Goal: Book appointment/travel/reservation

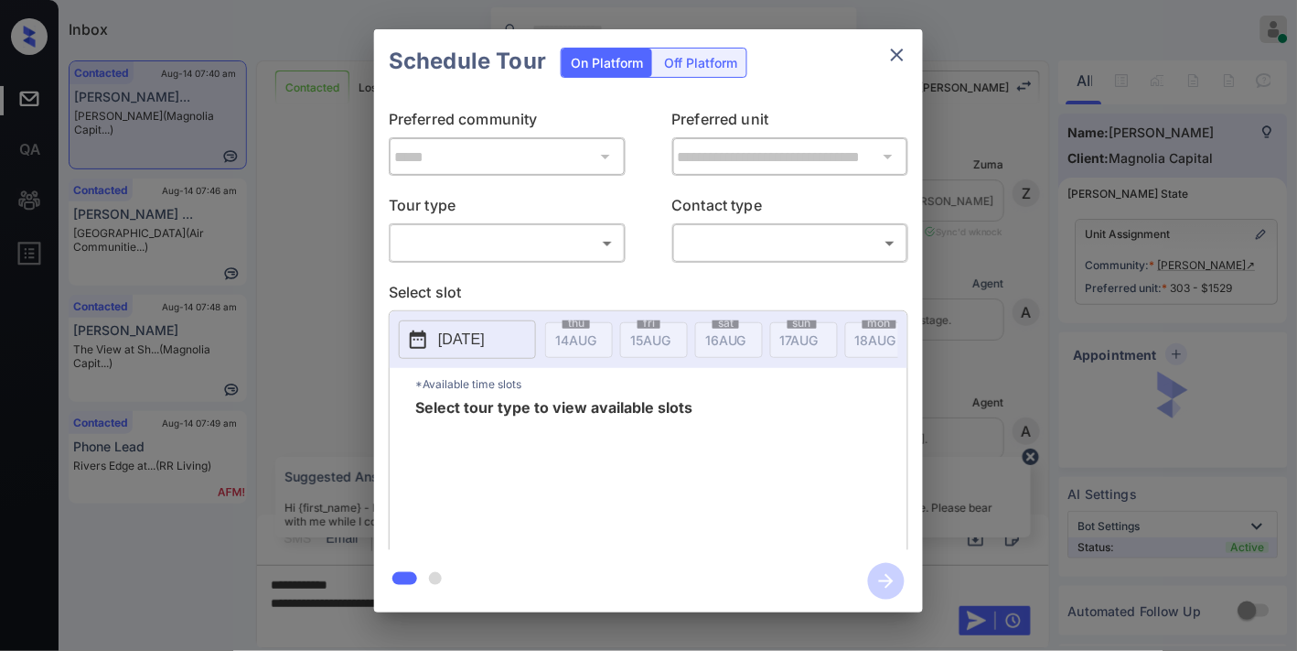
scroll to position [1125, 0]
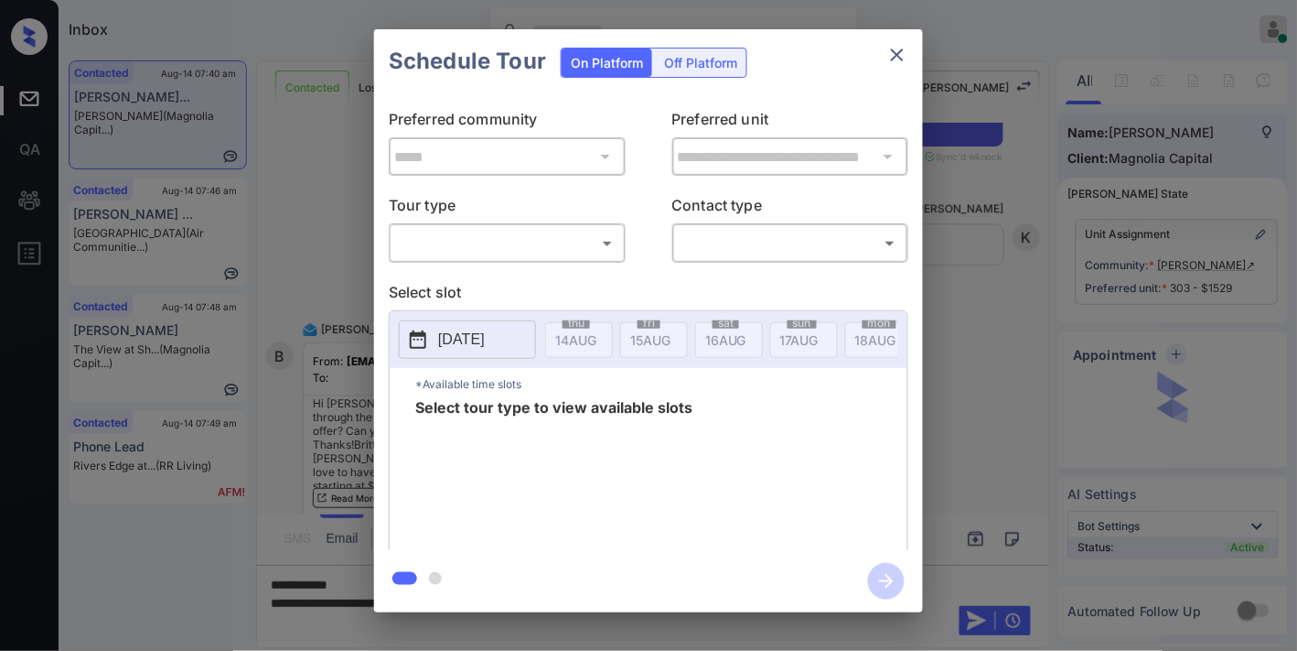
click at [563, 253] on body "Inbox Samantha Soliven Online Set yourself offline Set yourself on break Profil…" at bounding box center [648, 325] width 1297 height 651
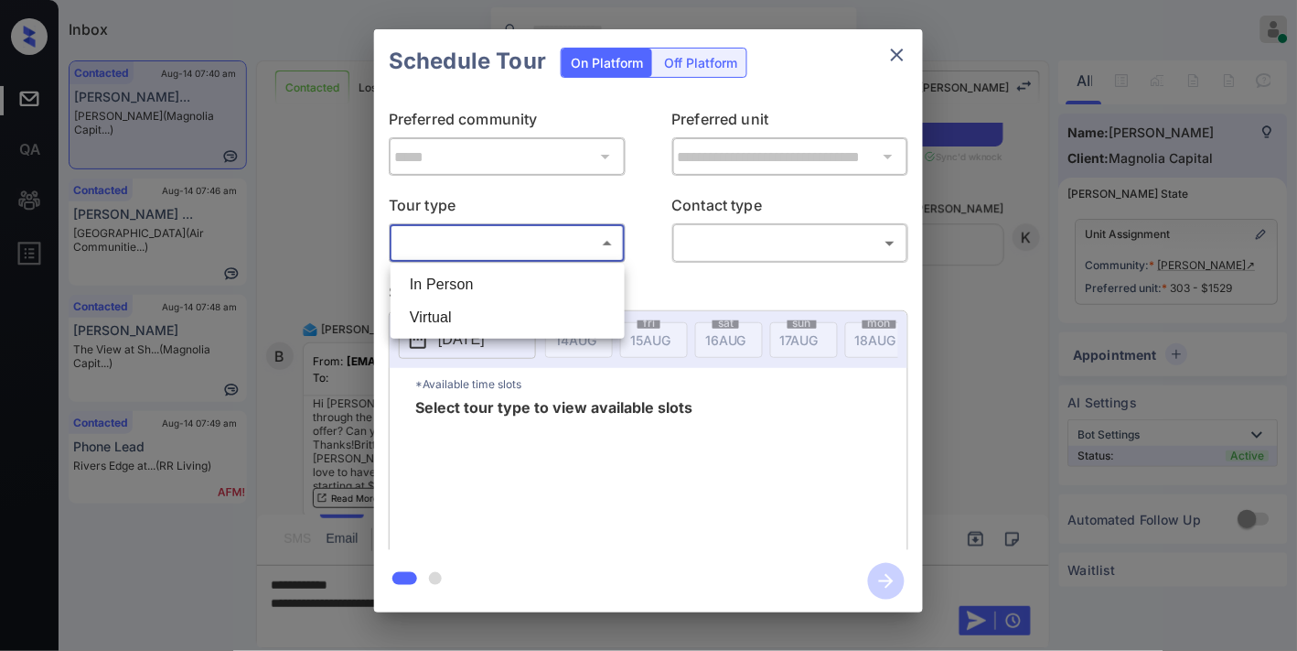
click at [537, 287] on li "In Person" at bounding box center [507, 284] width 225 height 33
type input "********"
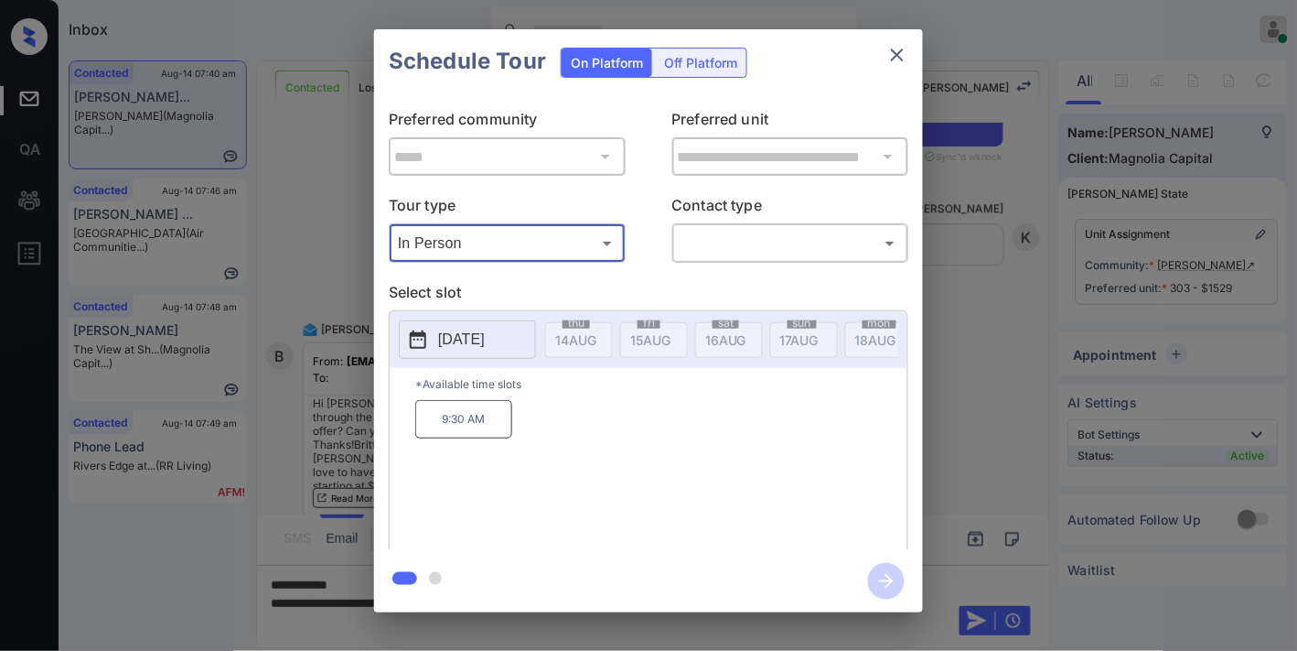
click at [485, 330] on p "2025-08-20" at bounding box center [461, 339] width 47 height 22
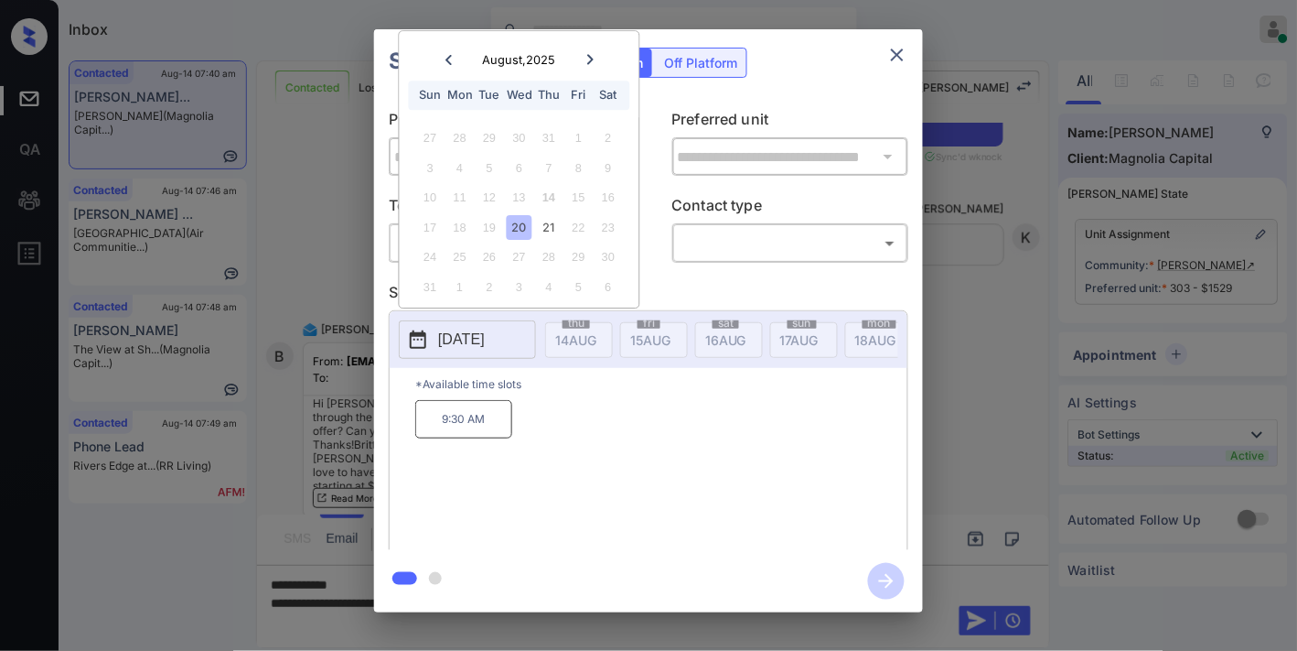
click at [899, 59] on icon "close" at bounding box center [898, 55] width 22 height 22
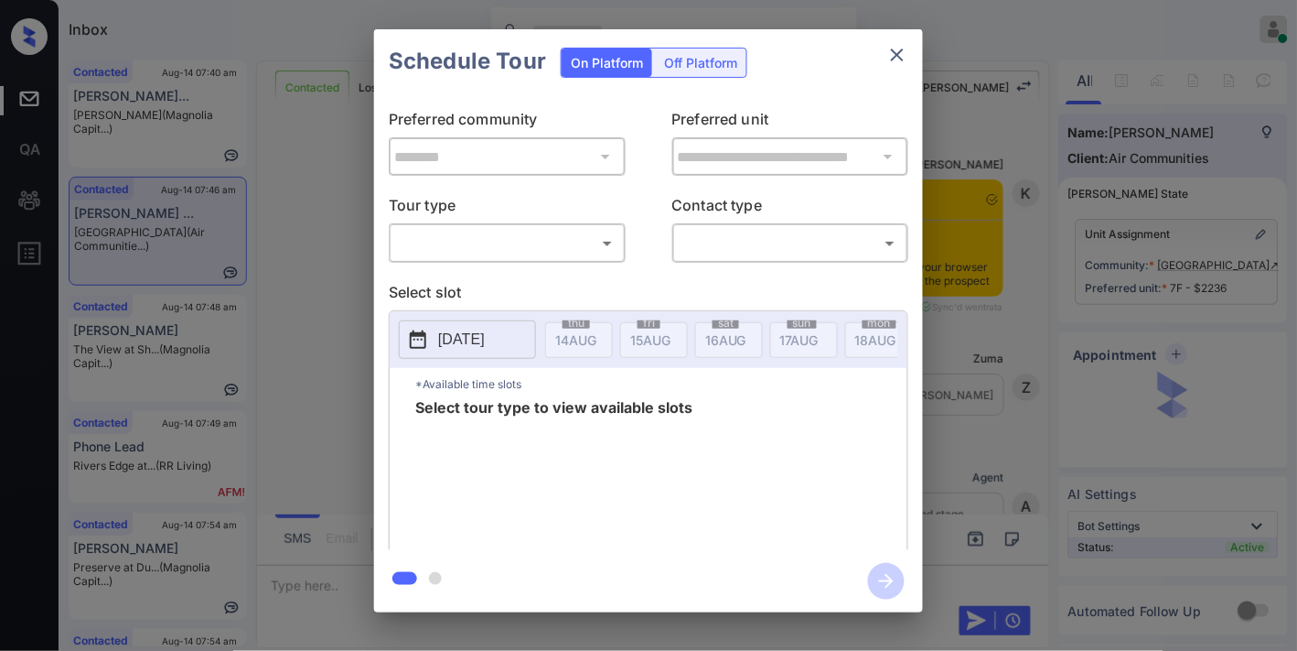
click at [498, 231] on body "Inbox Samantha Soliven Online Set yourself offline Set yourself on break Profil…" at bounding box center [648, 325] width 1297 height 651
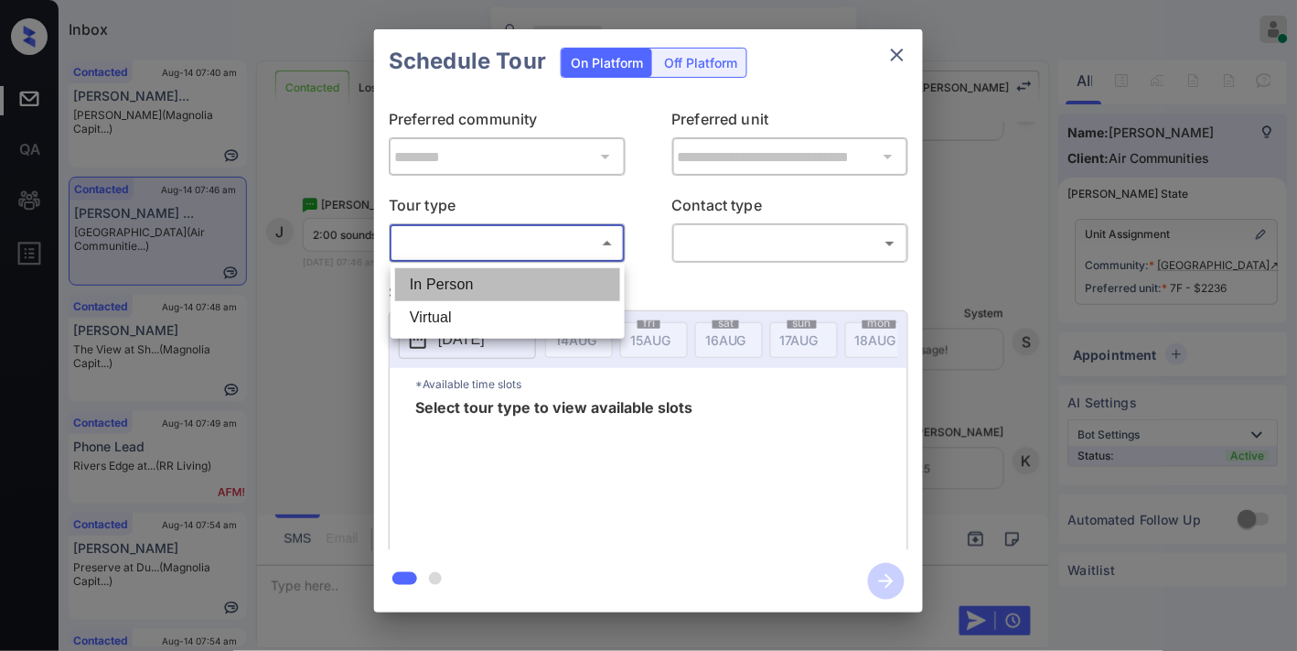
click at [500, 269] on li "In Person" at bounding box center [507, 284] width 225 height 33
type input "********"
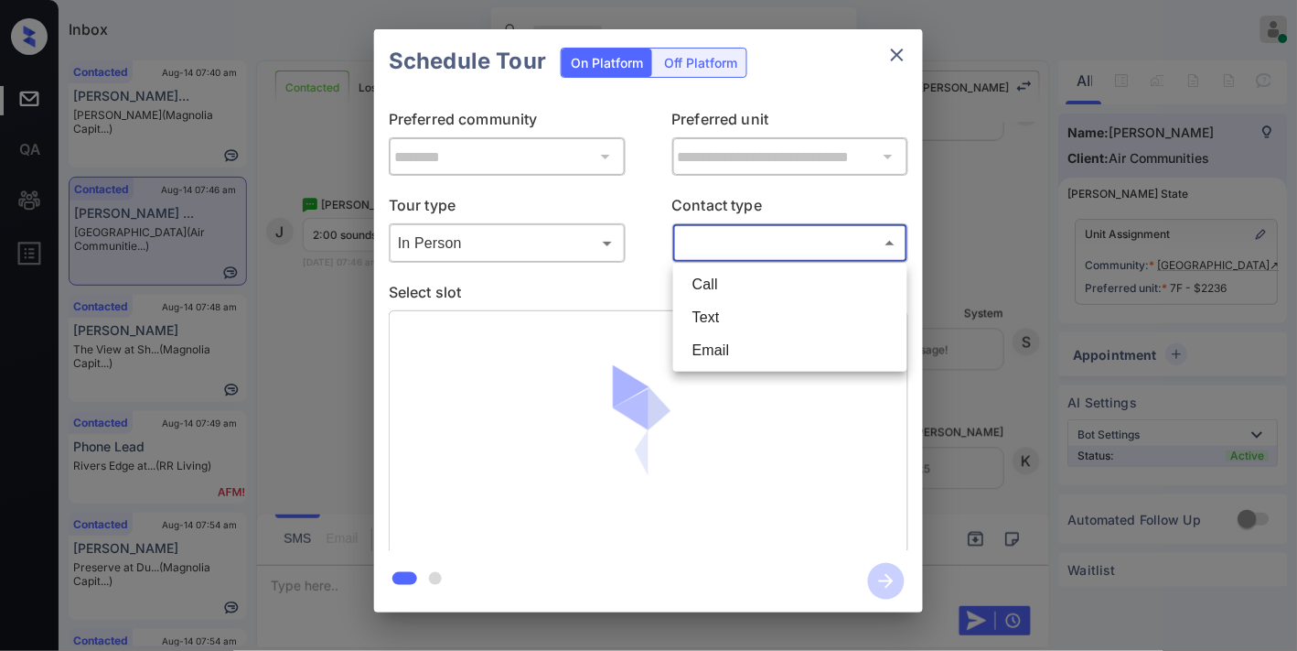
click at [721, 243] on body "Inbox Samantha Soliven Online Set yourself offline Set yourself on break Profil…" at bounding box center [648, 325] width 1297 height 651
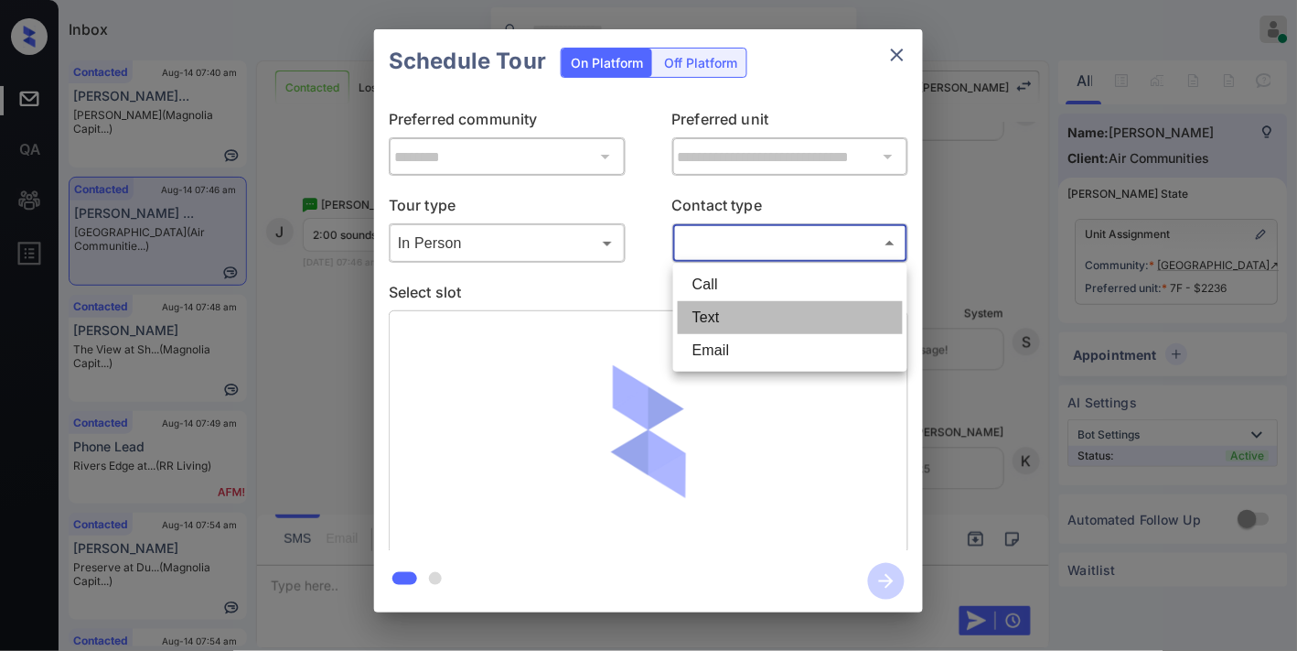
click at [739, 307] on li "Text" at bounding box center [790, 317] width 225 height 33
type input "****"
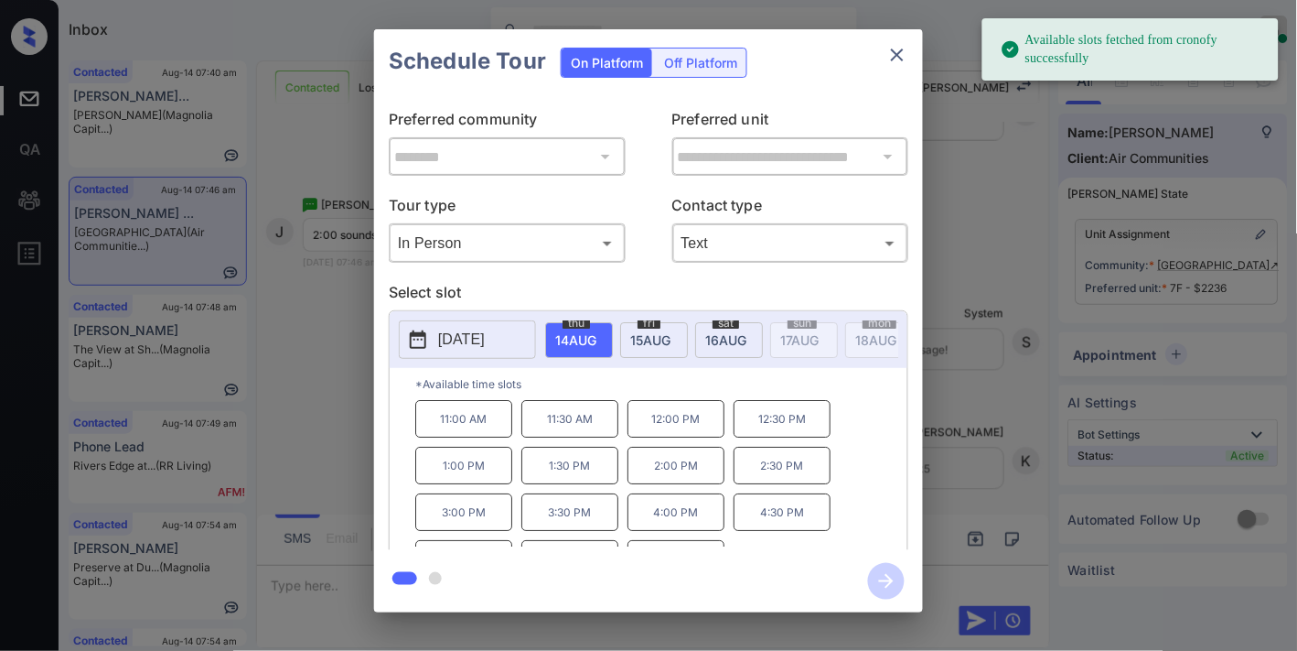
click at [705, 473] on p "2:00 PM" at bounding box center [676, 466] width 97 height 38
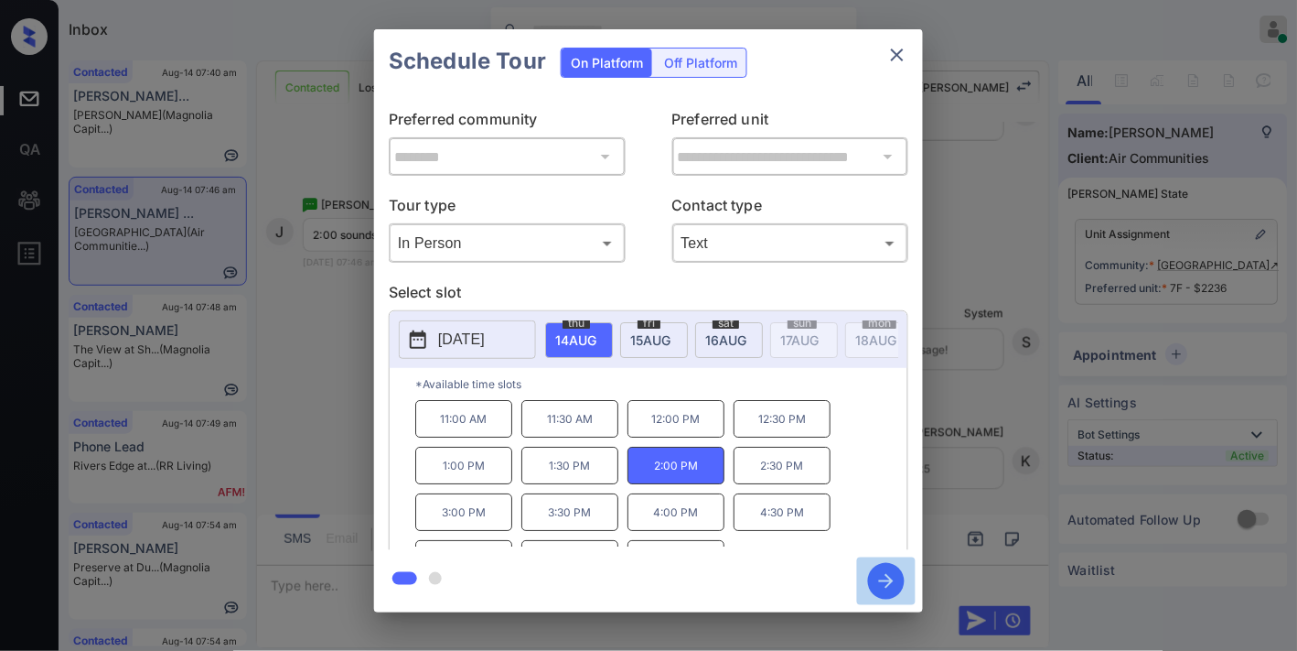
click at [881, 579] on icon "button" at bounding box center [886, 581] width 37 height 37
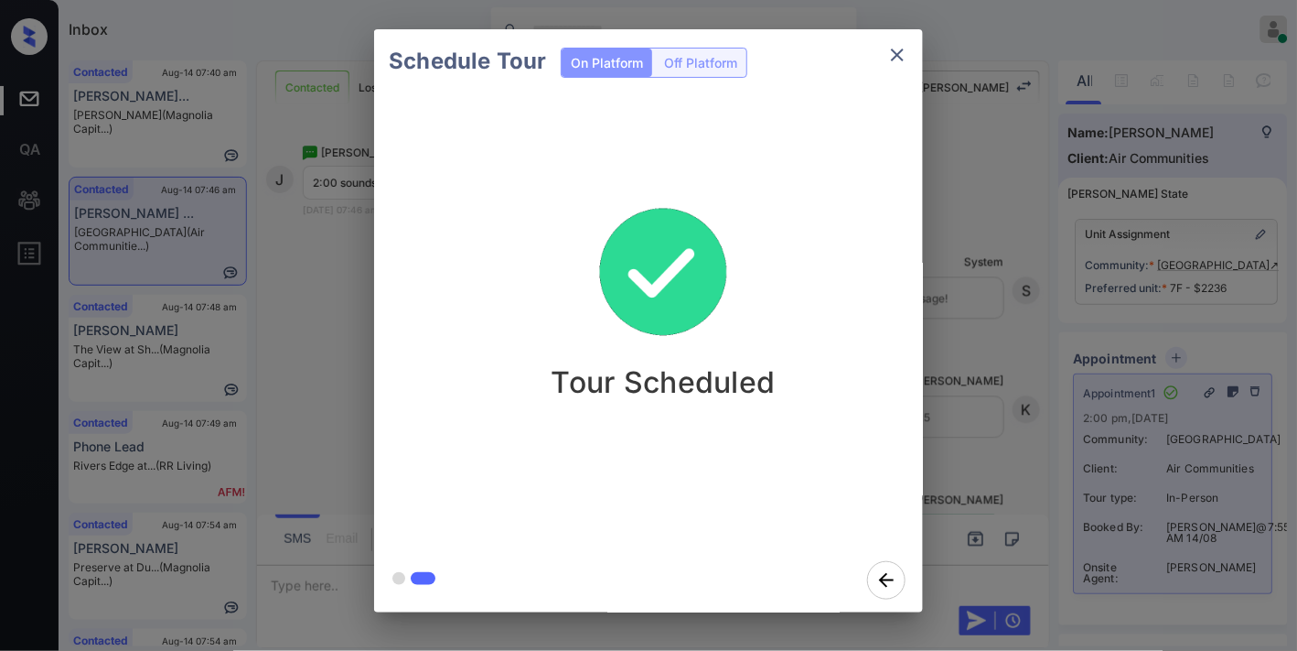
drag, startPoint x: 920, startPoint y: 61, endPoint x: 894, endPoint y: 56, distance: 26.2
click at [917, 61] on div "Schedule Tour On Platform Off Platform" at bounding box center [648, 61] width 549 height 64
click at [891, 53] on icon "close" at bounding box center [898, 55] width 22 height 22
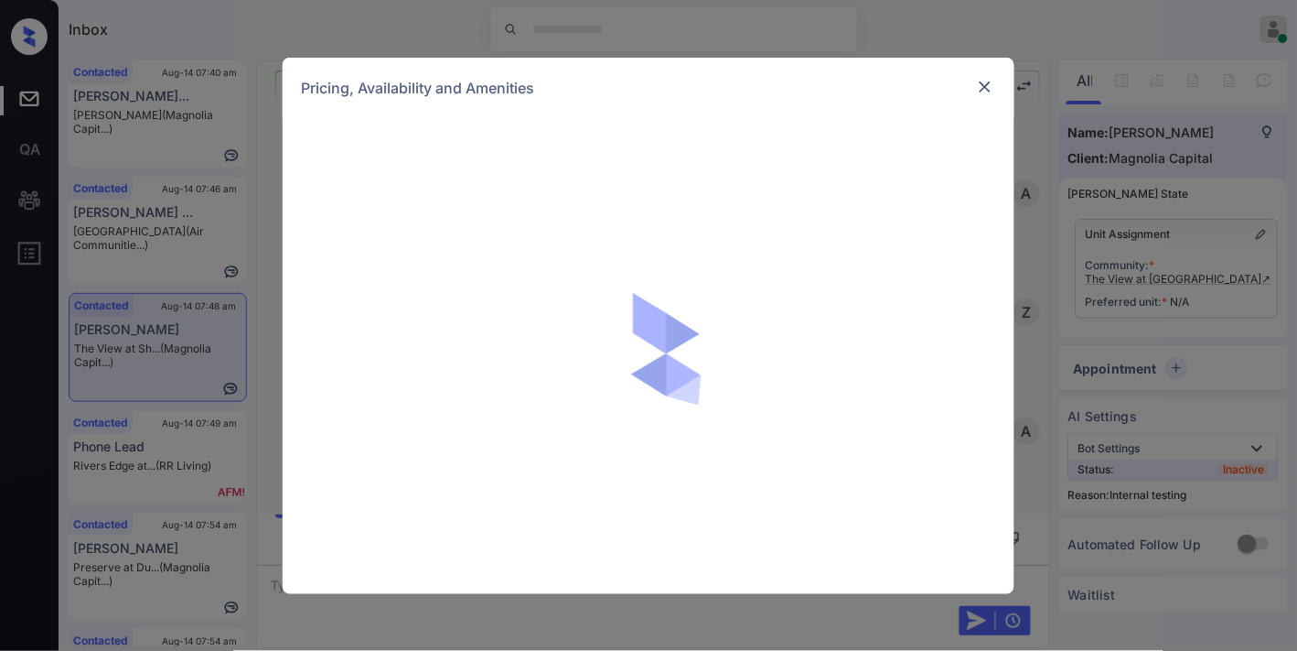
scroll to position [4151, 0]
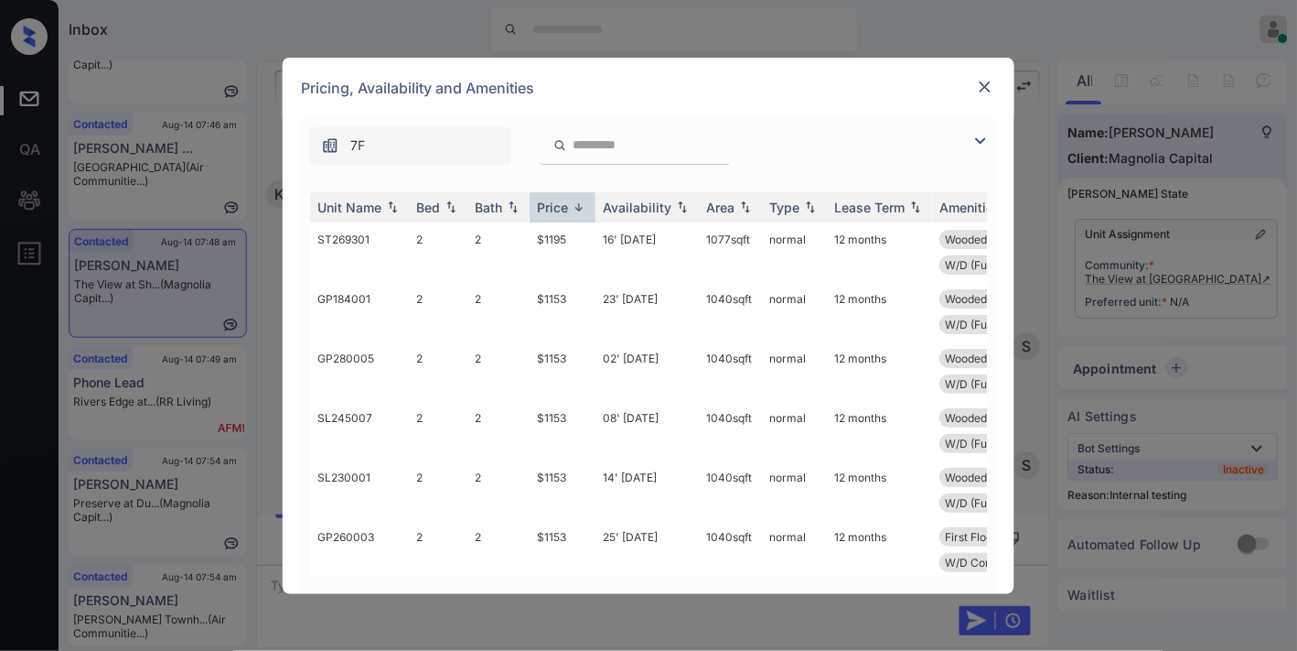
click at [552, 203] on div "Price" at bounding box center [552, 207] width 31 height 16
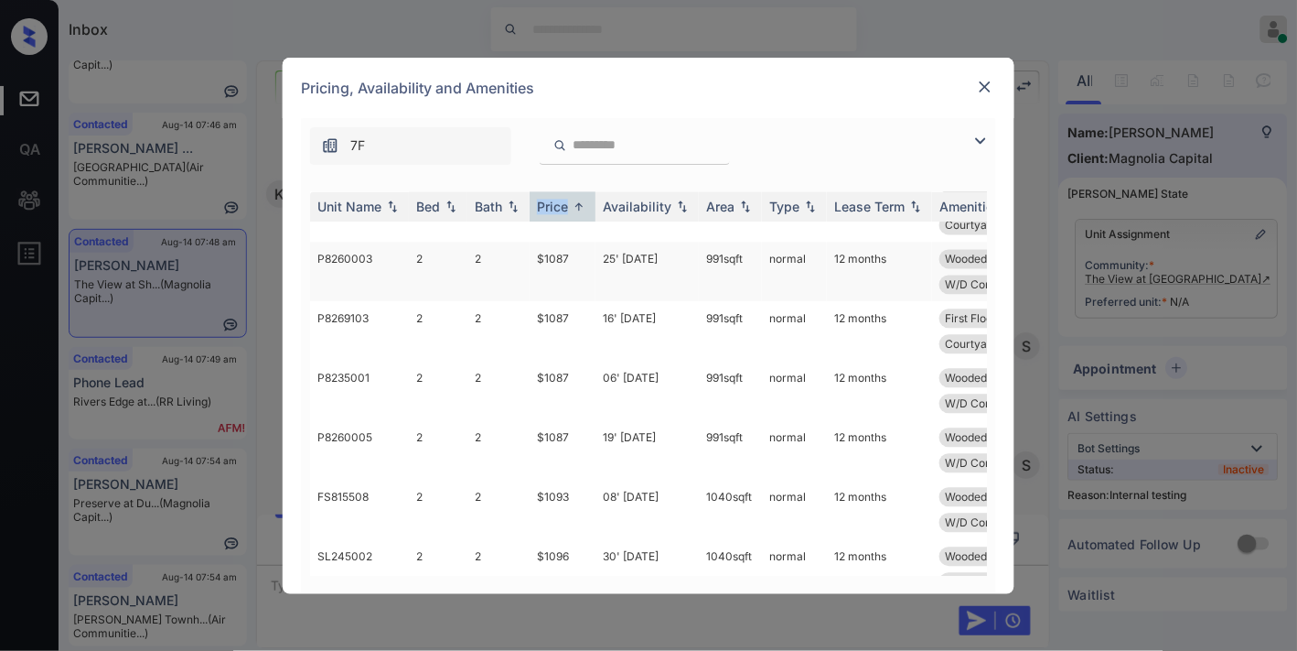
scroll to position [711, 0]
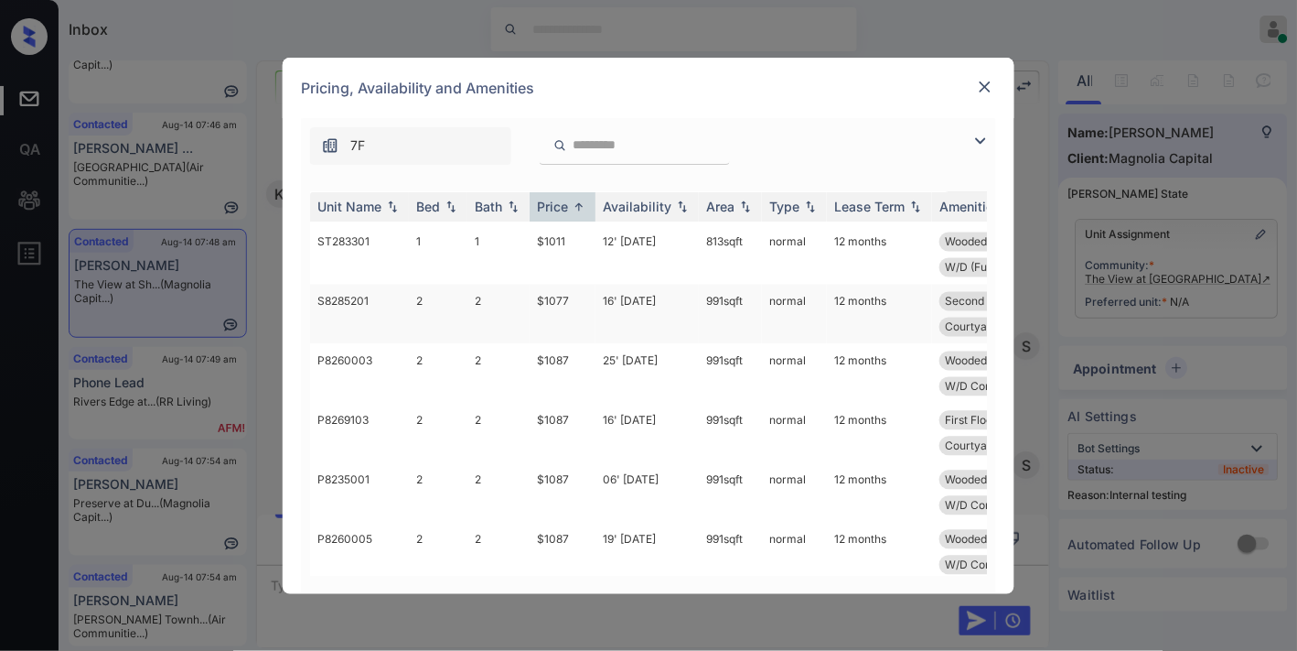
click at [549, 299] on td "$1077" at bounding box center [563, 314] width 66 height 59
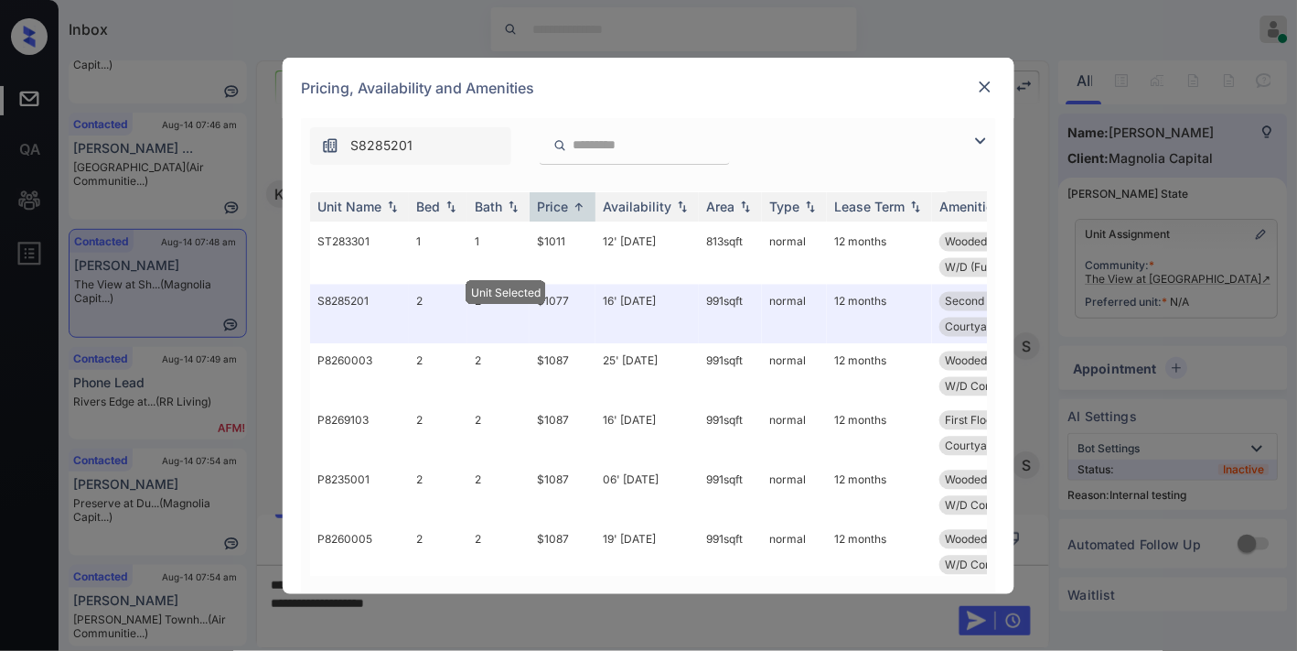
click at [982, 81] on img at bounding box center [985, 87] width 18 height 18
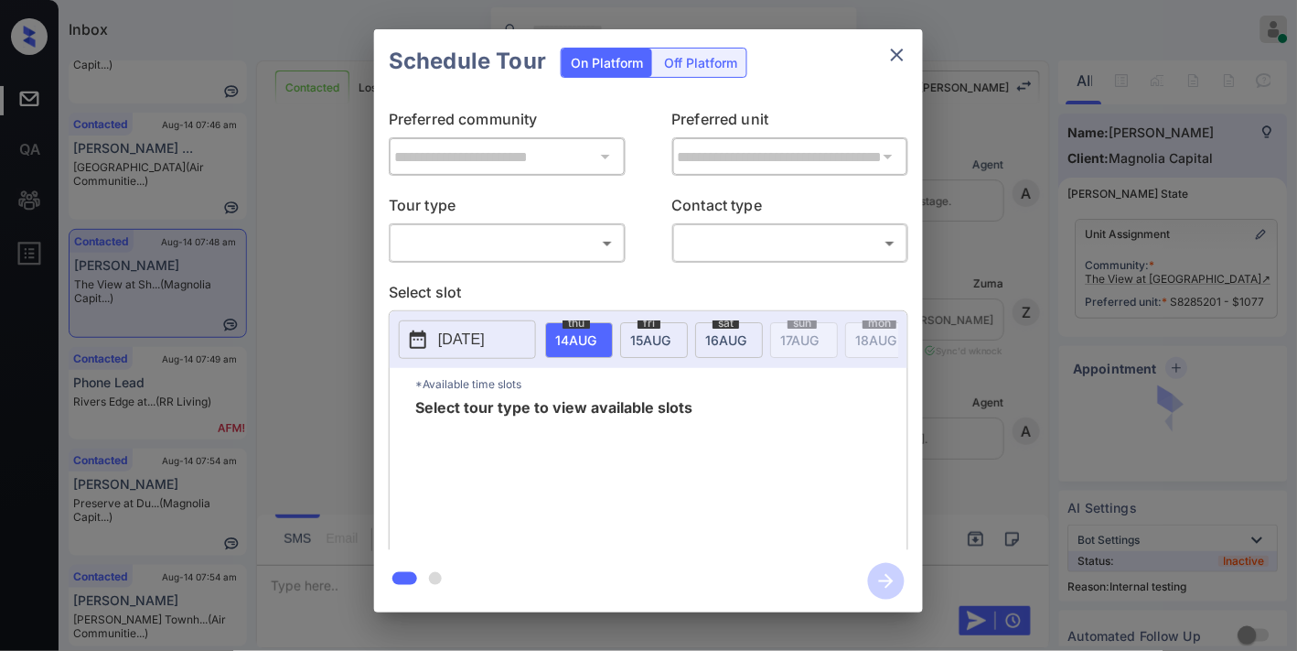
scroll to position [4271, 0]
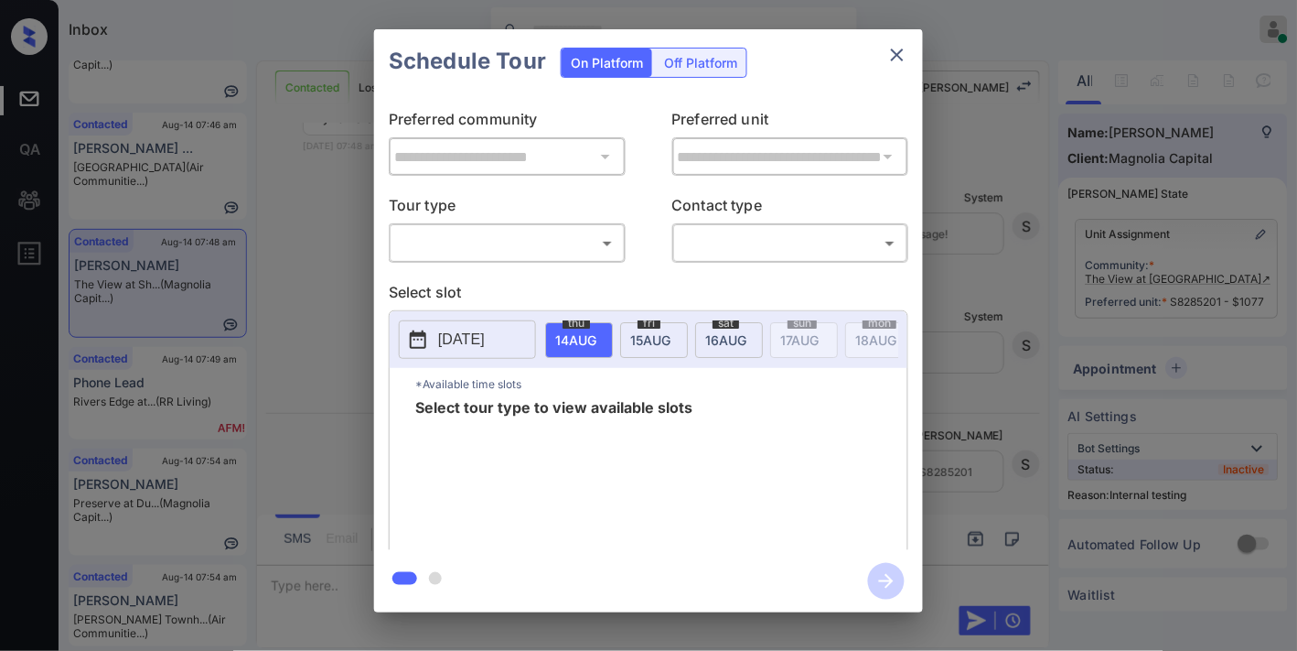
click at [554, 250] on body "Inbox Samantha Soliven Online Set yourself offline Set yourself on break Profil…" at bounding box center [648, 325] width 1297 height 651
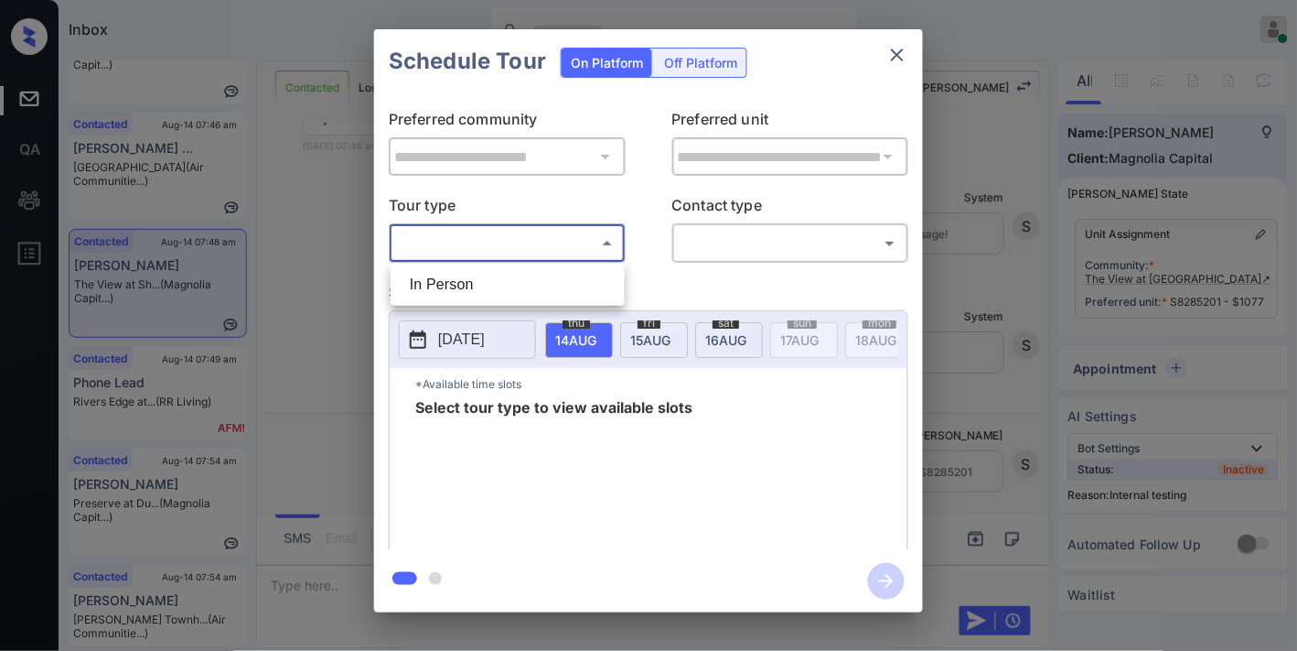
click at [515, 286] on li "In Person" at bounding box center [507, 284] width 225 height 33
type input "********"
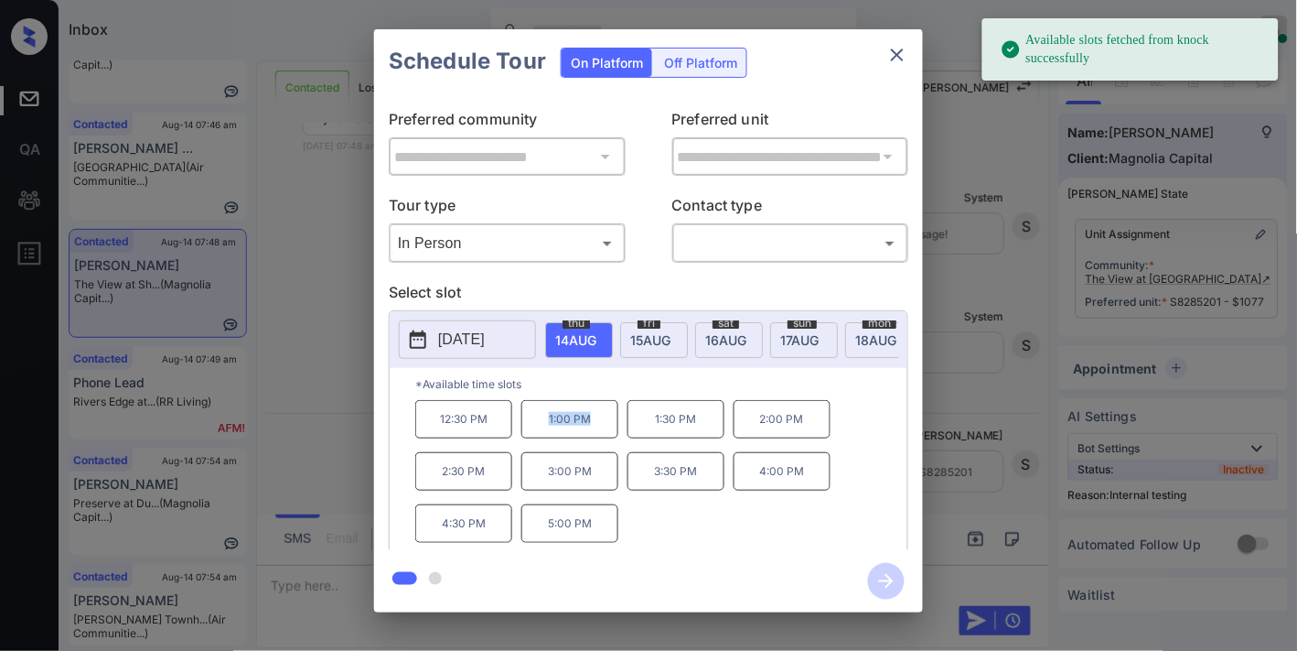
drag, startPoint x: 605, startPoint y: 426, endPoint x: 536, endPoint y: 434, distance: 69.0
click at [536, 434] on p "1:00 PM" at bounding box center [570, 419] width 97 height 38
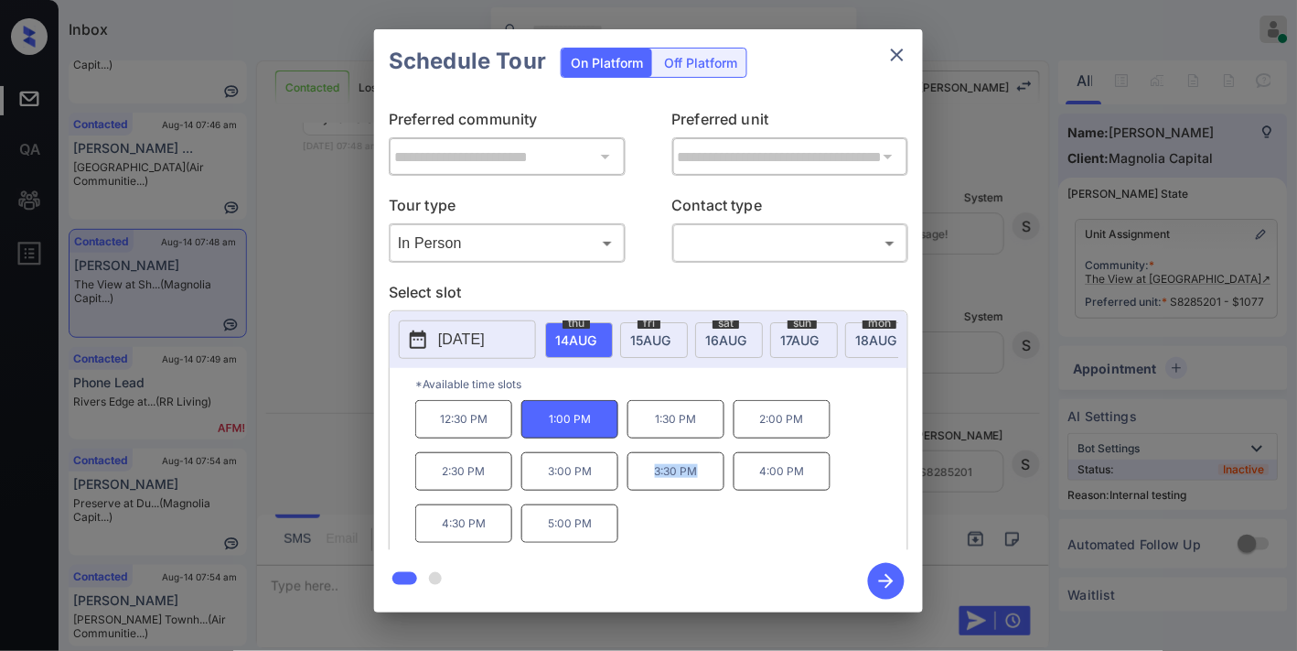
drag, startPoint x: 717, startPoint y: 478, endPoint x: 637, endPoint y: 479, distance: 80.5
click at [637, 479] on p "3:30 PM" at bounding box center [676, 471] width 97 height 38
drag, startPoint x: 670, startPoint y: 482, endPoint x: 619, endPoint y: 382, distance: 112.1
click at [616, 368] on div "2025-08-14 thu 14 AUG fri 15 AUG sat 16 AUG sun 17 AUG mon 18 AUG tue 19 AUG we…" at bounding box center [649, 339] width 518 height 57
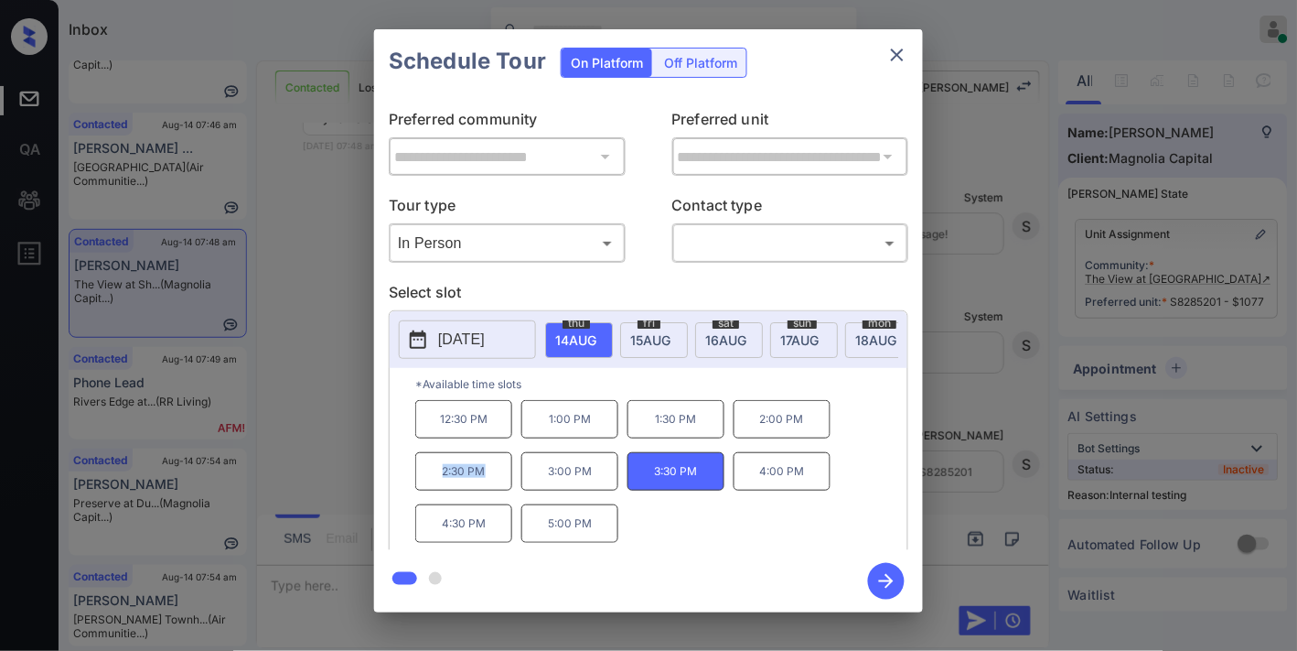
drag, startPoint x: 495, startPoint y: 482, endPoint x: 433, endPoint y: 483, distance: 62.2
click at [433, 483] on p "2:30 PM" at bounding box center [463, 471] width 97 height 38
drag, startPoint x: 460, startPoint y: 474, endPoint x: 615, endPoint y: 199, distance: 315.9
click at [615, 199] on p "Tour type" at bounding box center [507, 208] width 237 height 29
drag, startPoint x: 501, startPoint y: 479, endPoint x: 435, endPoint y: 481, distance: 66.9
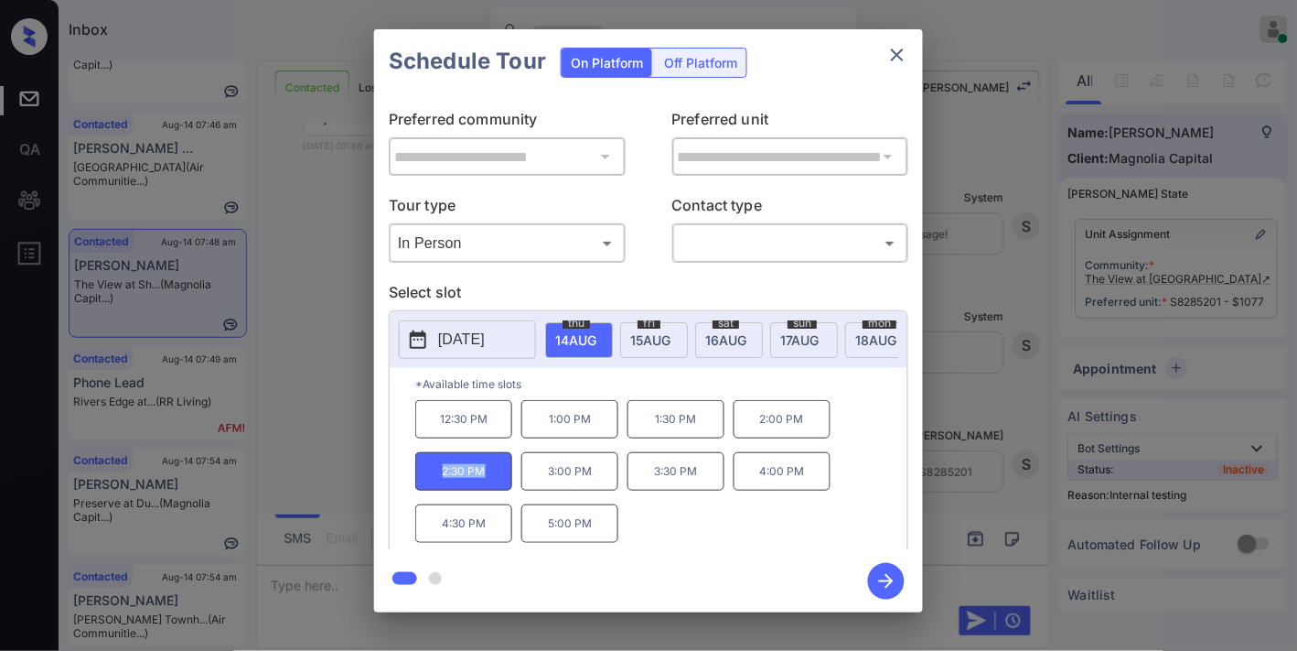
click at [435, 481] on p "2:30 PM" at bounding box center [463, 471] width 97 height 38
copy p "2:30 PM"
click at [892, 53] on icon "close" at bounding box center [898, 55] width 22 height 22
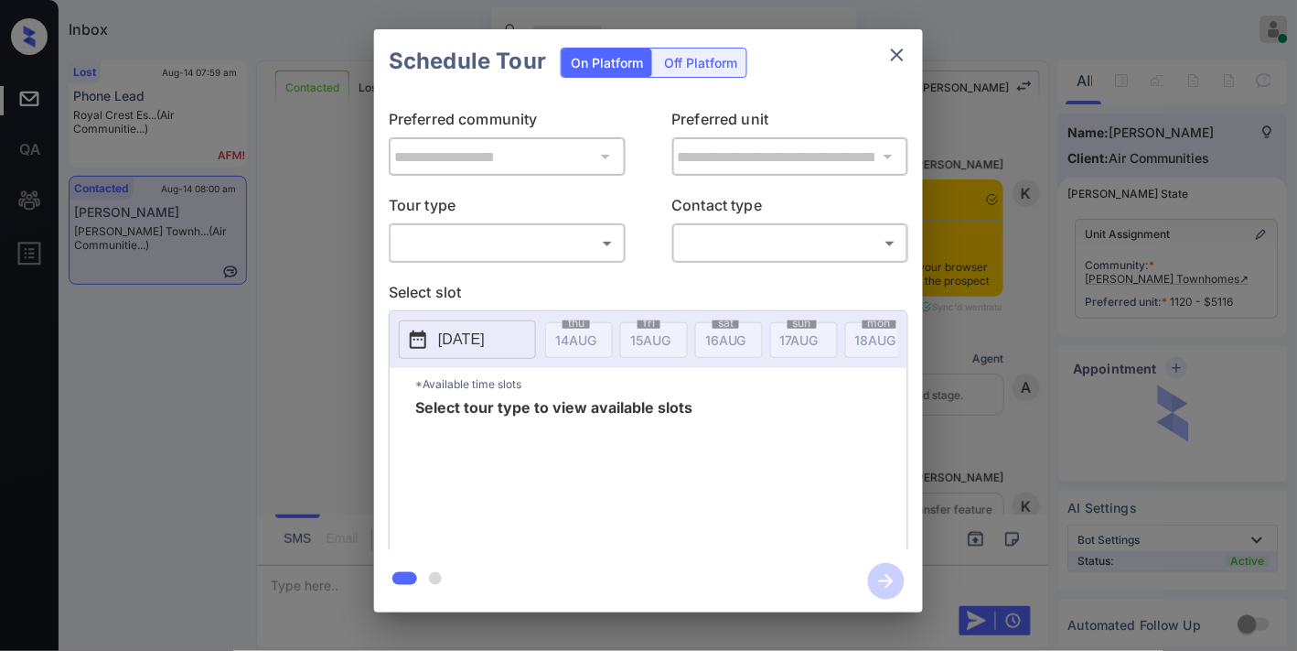
scroll to position [4691, 0]
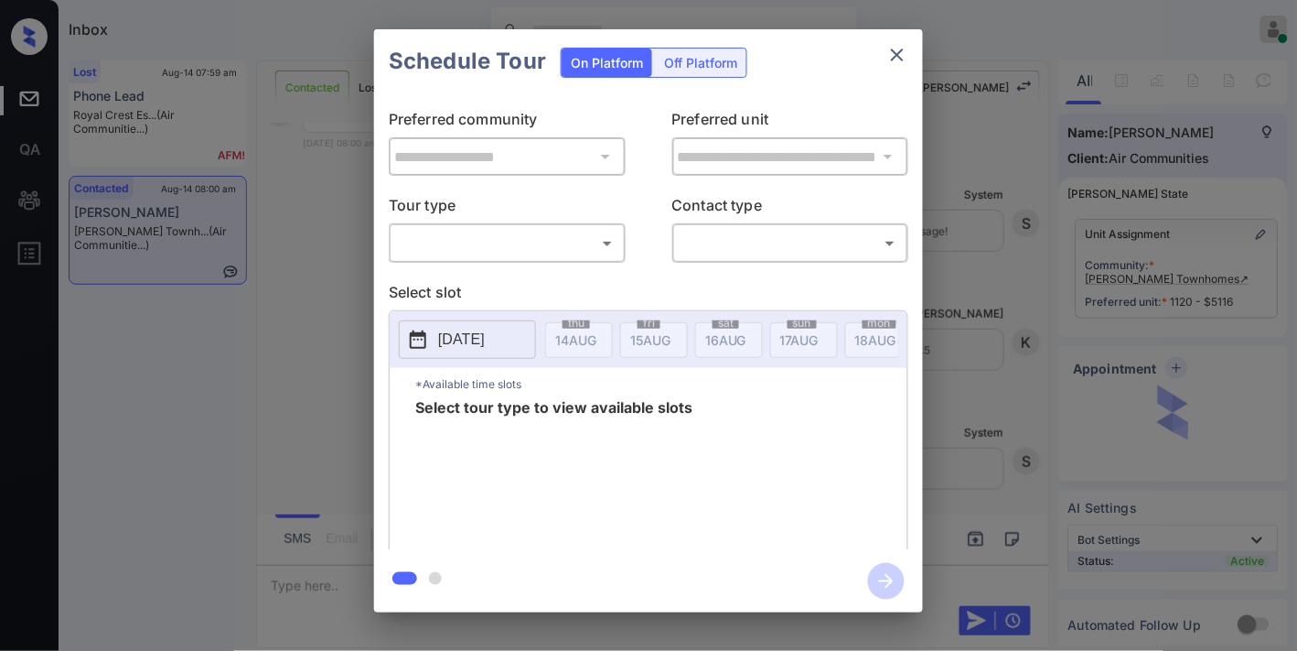
click at [540, 245] on body "Inbox Samantha Soliven Online Set yourself offline Set yourself on break Profil…" at bounding box center [648, 325] width 1297 height 651
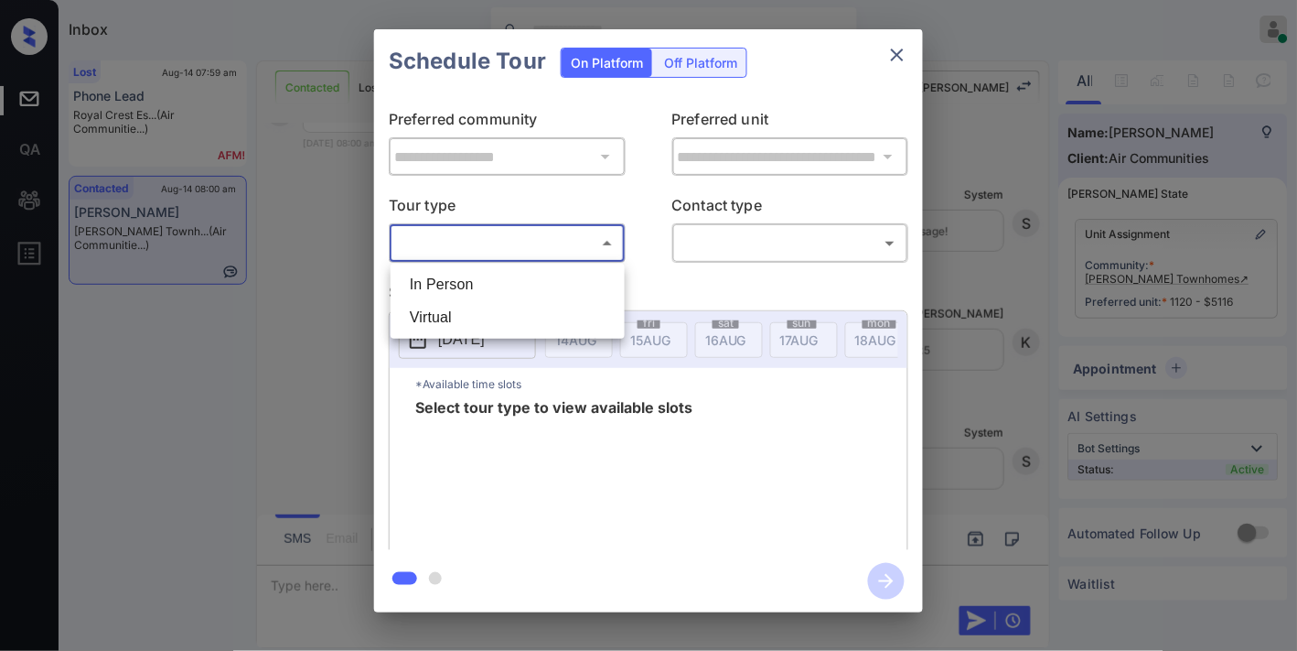
click at [541, 289] on li "In Person" at bounding box center [507, 284] width 225 height 33
type input "********"
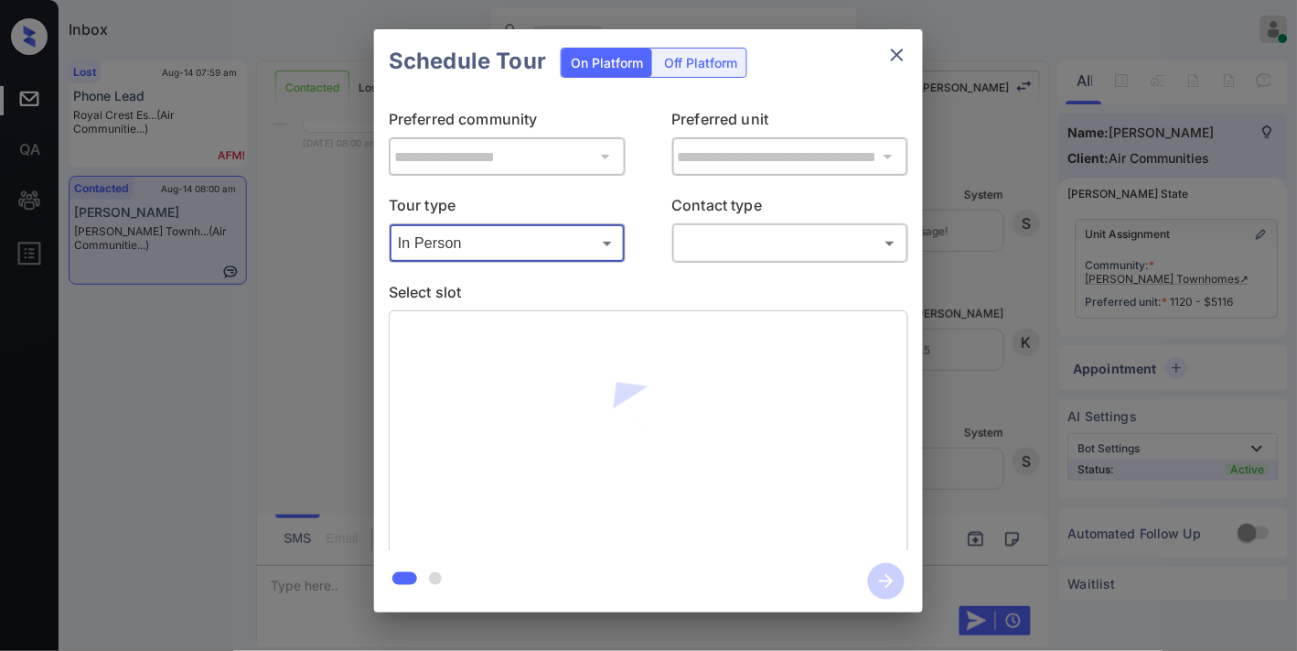
click at [737, 236] on body "Inbox Samantha Soliven Online Set yourself offline Set yourself on break Profil…" at bounding box center [648, 325] width 1297 height 651
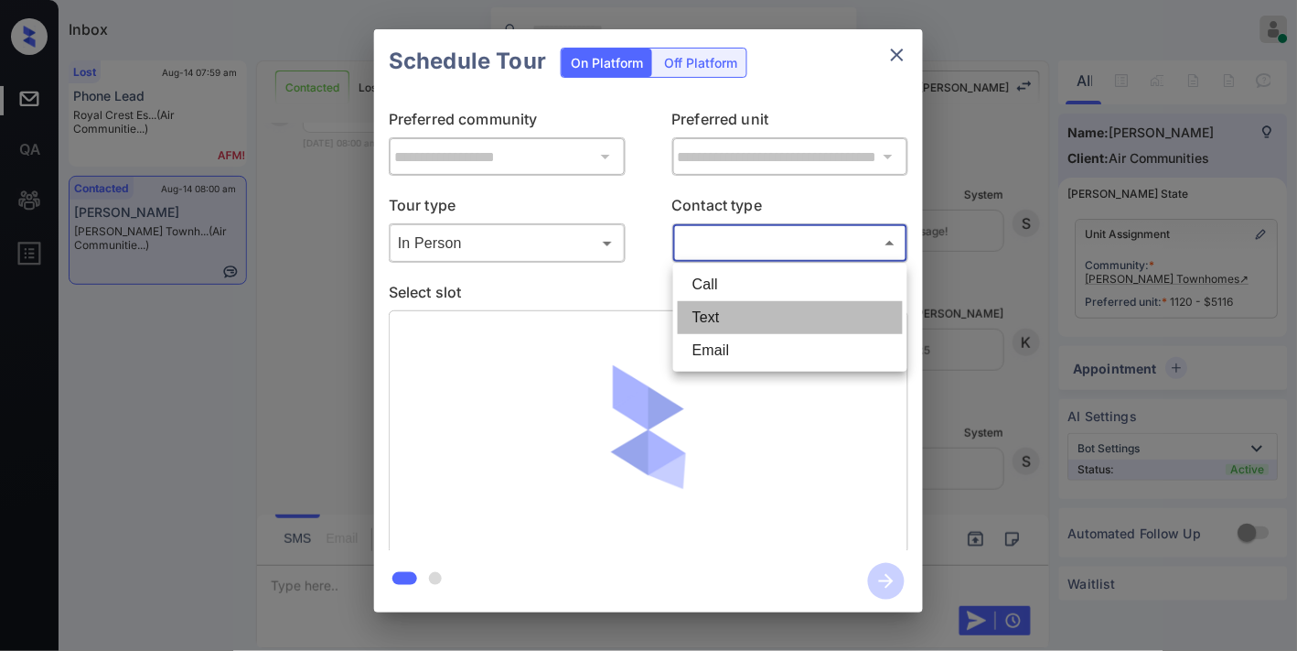
click at [741, 323] on li "Text" at bounding box center [790, 317] width 225 height 33
type input "****"
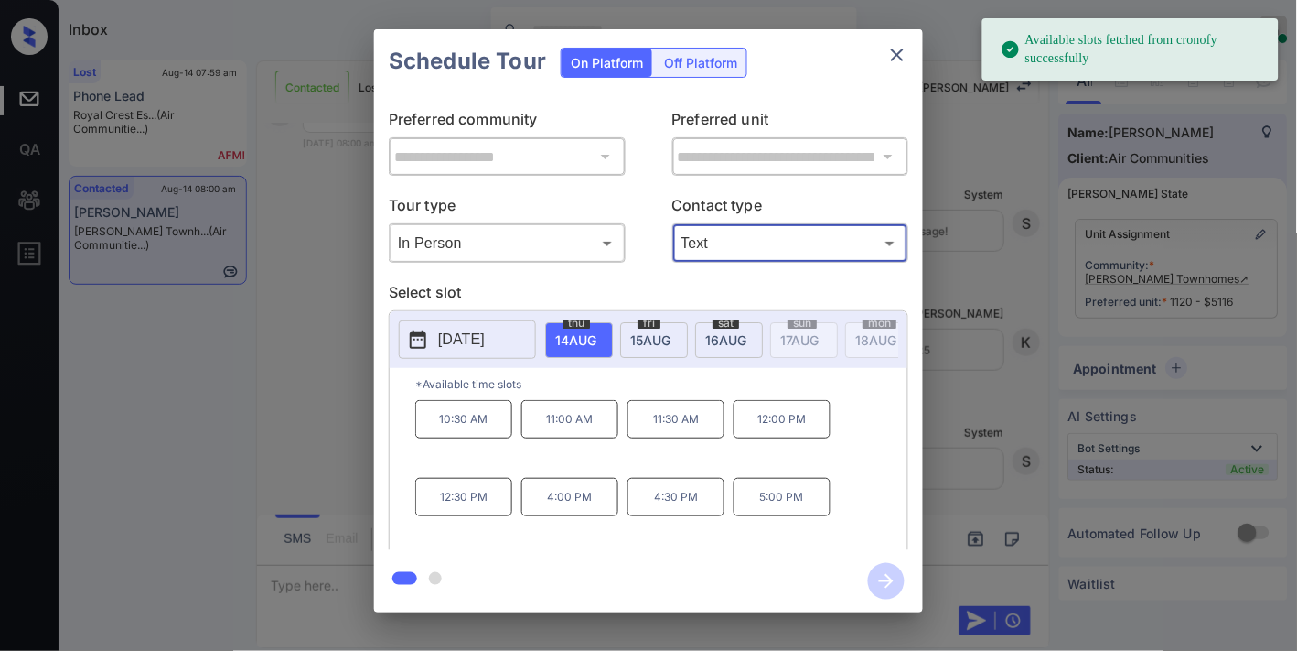
drag, startPoint x: 529, startPoint y: 336, endPoint x: 497, endPoint y: 336, distance: 32.0
click at [485, 336] on p "2025-08-14" at bounding box center [461, 339] width 47 height 22
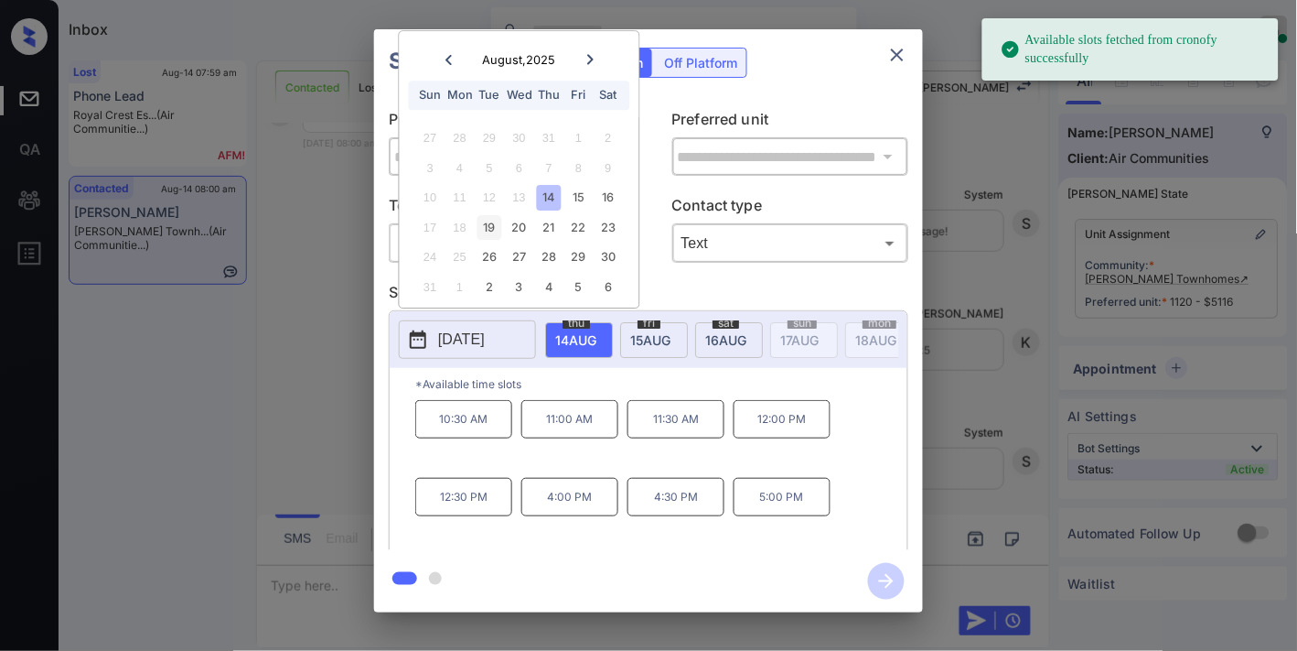
click at [490, 226] on div "19" at bounding box center [490, 227] width 25 height 25
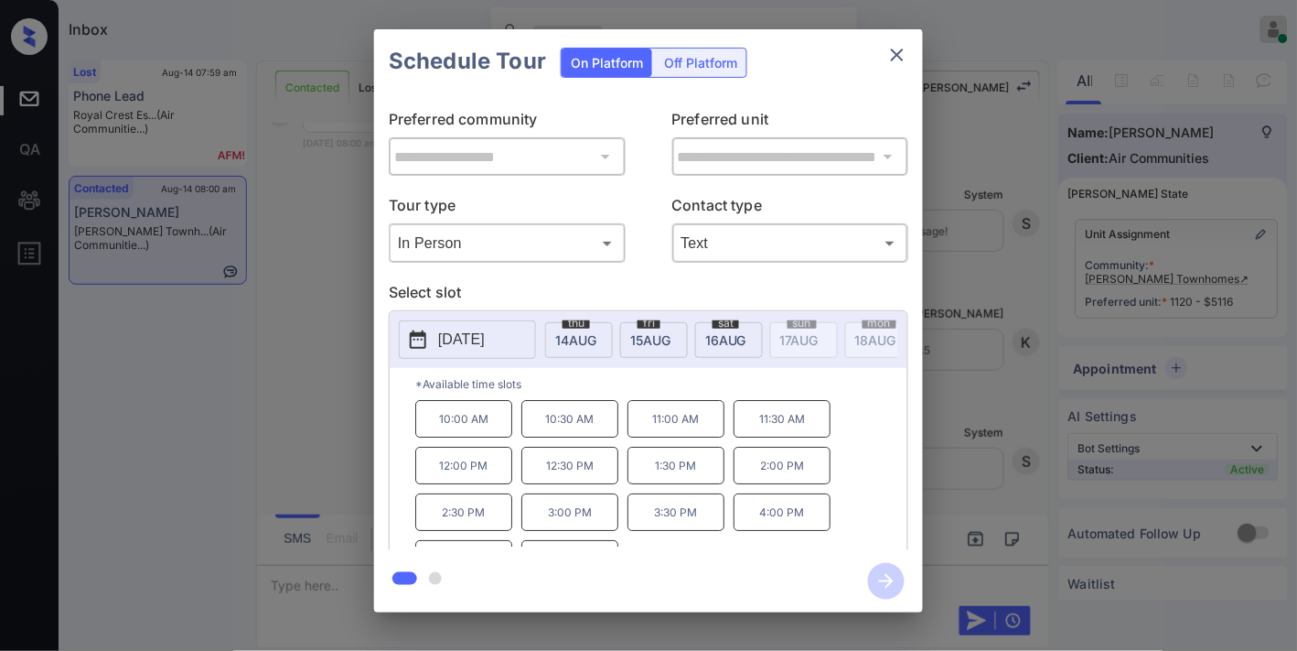
click at [790, 473] on p "2:00 PM" at bounding box center [782, 466] width 97 height 38
click at [880, 581] on icon "button" at bounding box center [886, 581] width 15 height 15
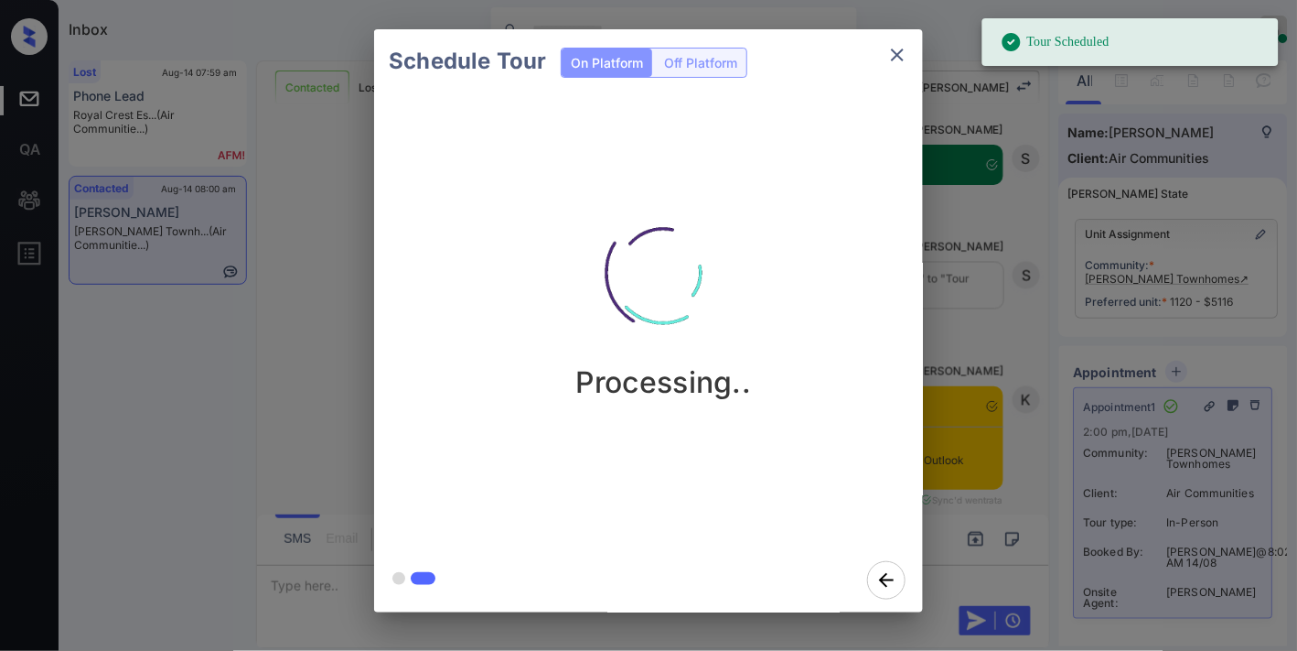
scroll to position [5678, 0]
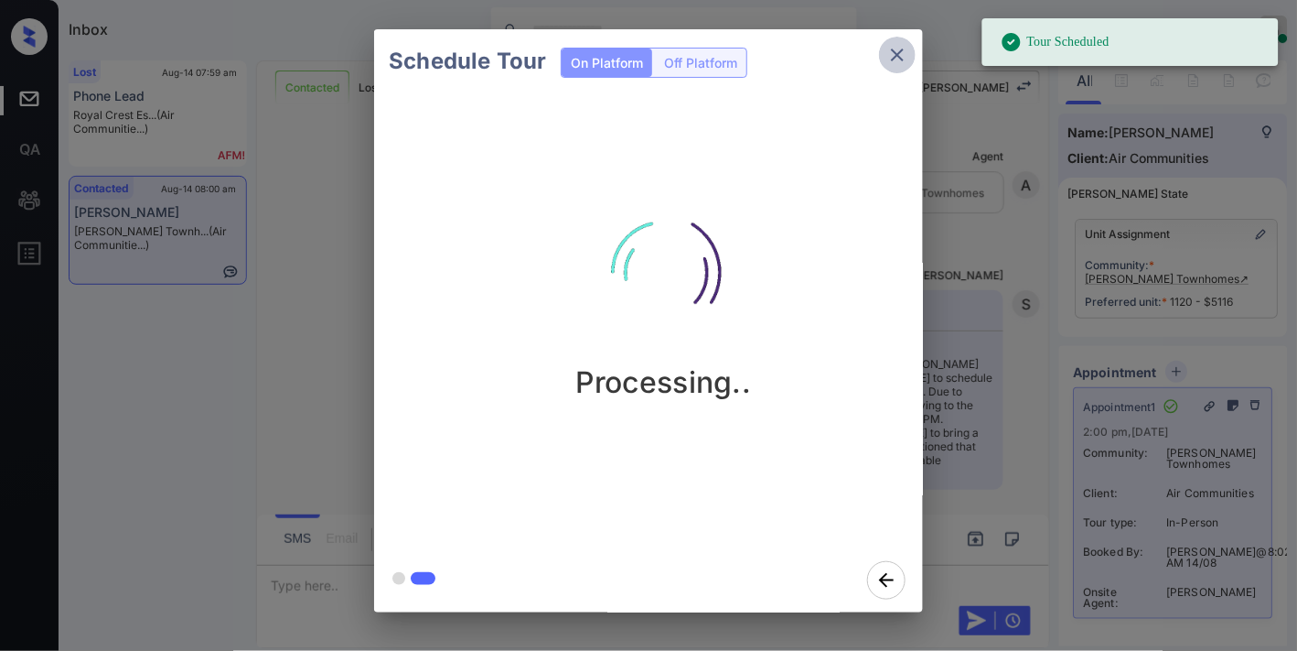
click at [902, 66] on button "close" at bounding box center [897, 55] width 37 height 37
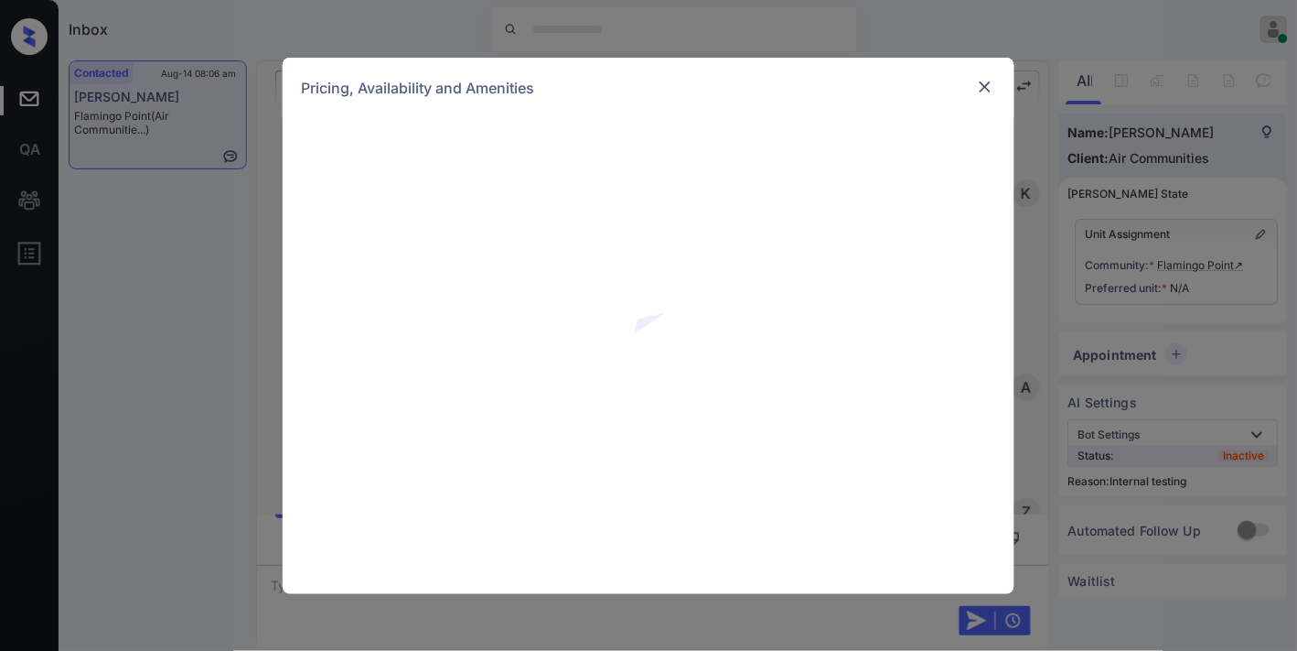
scroll to position [3271, 0]
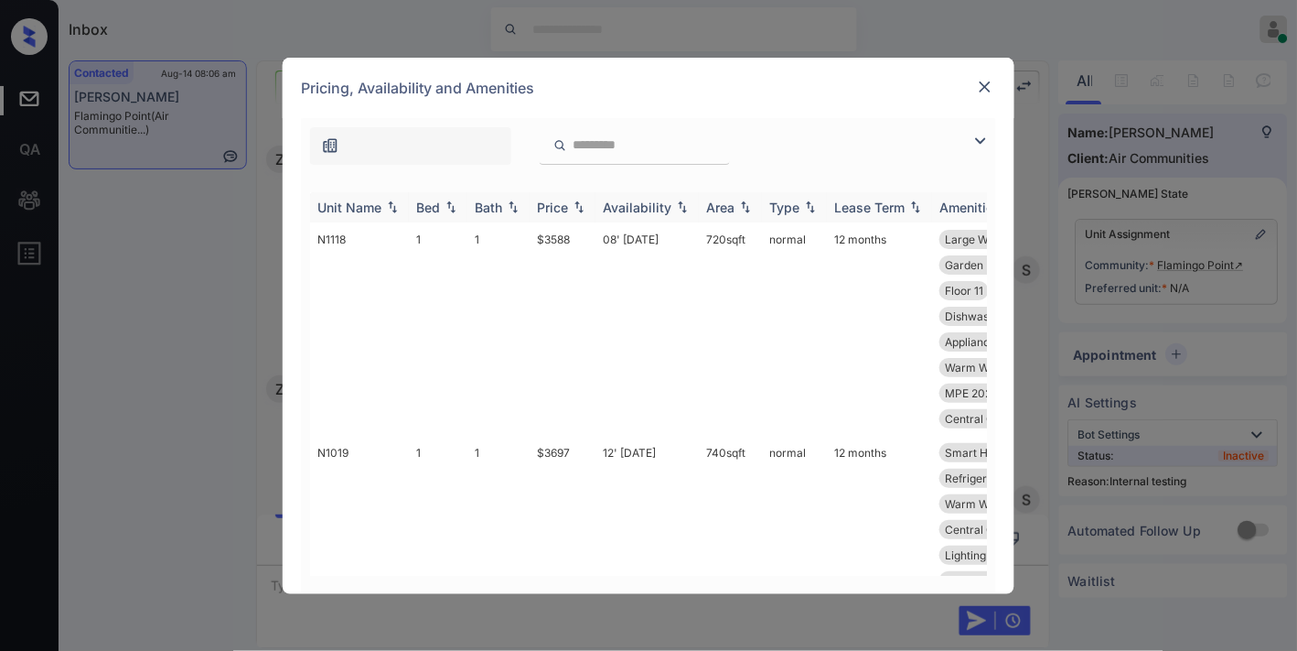
click at [580, 203] on img at bounding box center [579, 206] width 18 height 13
click at [974, 148] on img at bounding box center [981, 141] width 22 height 22
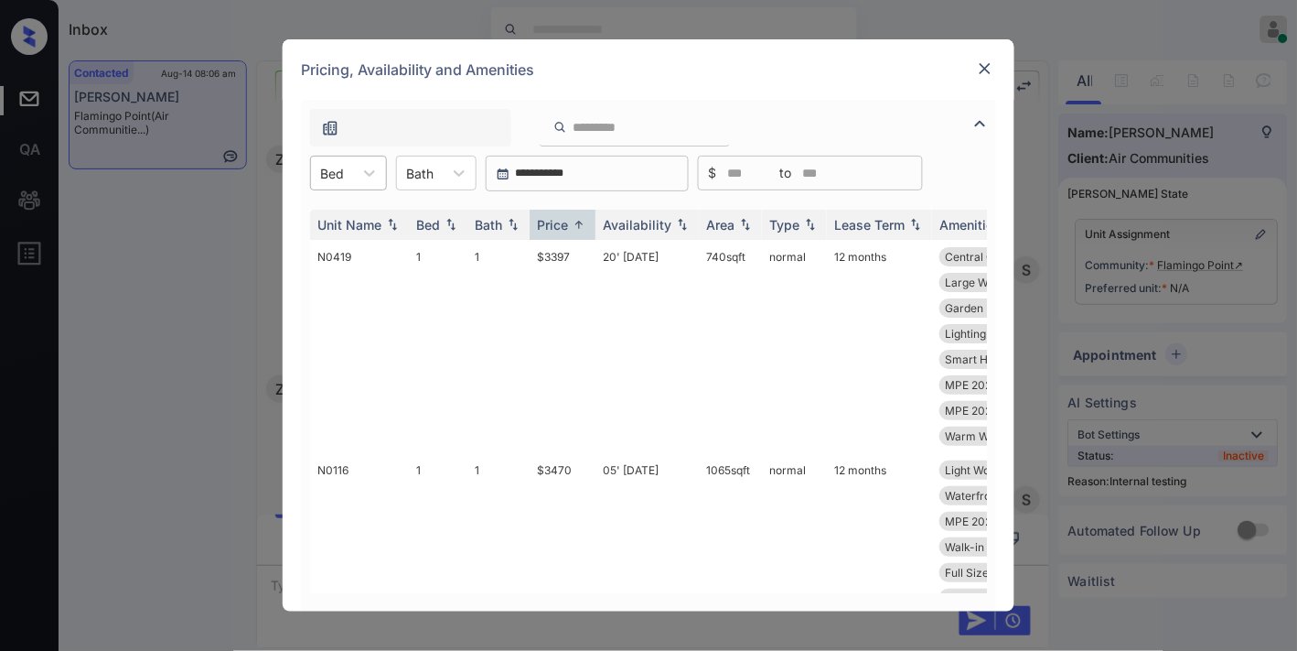
click at [335, 178] on div at bounding box center [332, 173] width 24 height 19
click at [360, 243] on div "2" at bounding box center [348, 250] width 77 height 33
click at [589, 252] on td "$4071" at bounding box center [563, 346] width 66 height 213
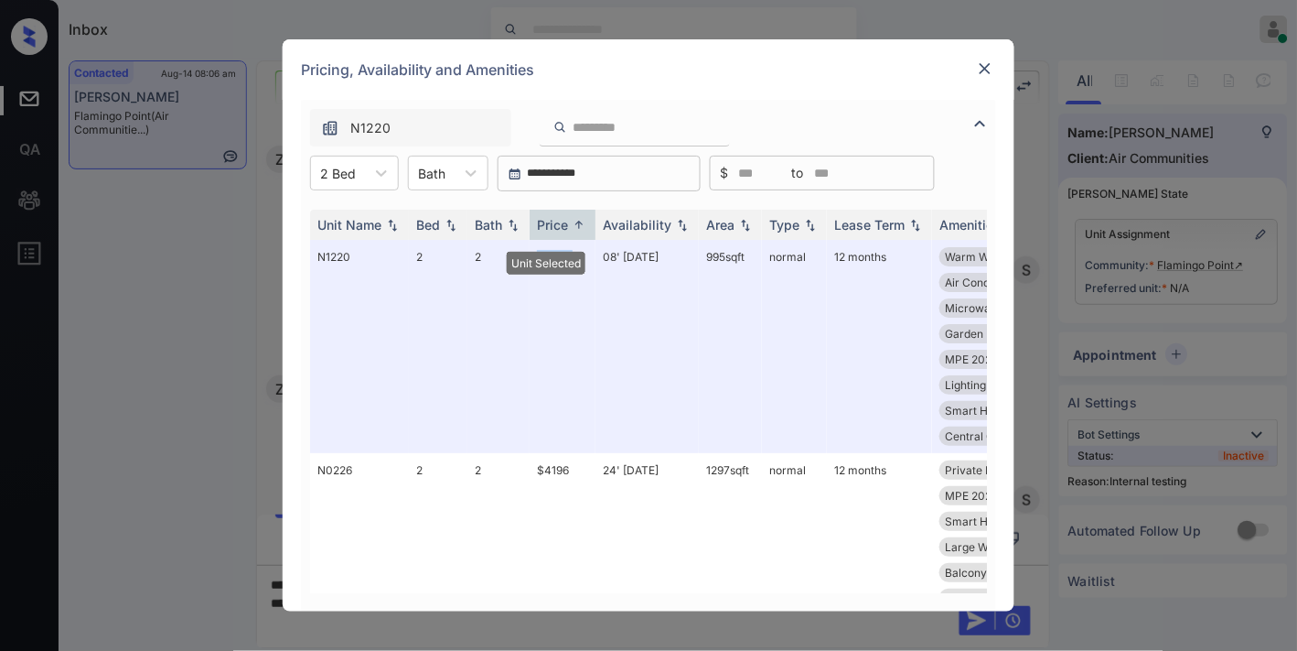
click at [989, 75] on img at bounding box center [985, 68] width 18 height 18
